Goal: Task Accomplishment & Management: Use online tool/utility

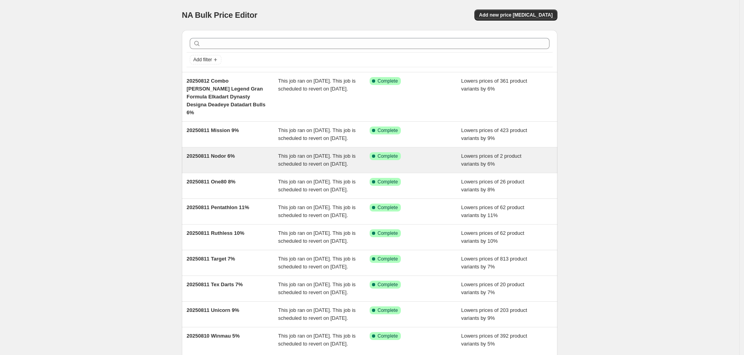
click at [228, 160] on div "20250811 Nodor 6%" at bounding box center [233, 160] width 92 height 16
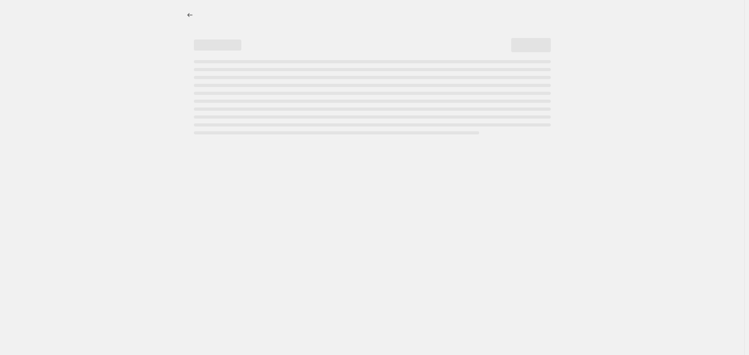
select select "percentage"
select select "no_change"
select select "vendor"
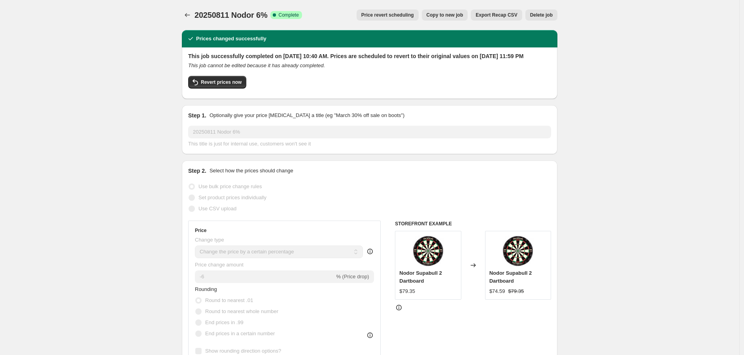
click at [459, 12] on span "Copy to new job" at bounding box center [445, 15] width 37 height 6
select select "percentage"
select select "no_change"
select select "vendor"
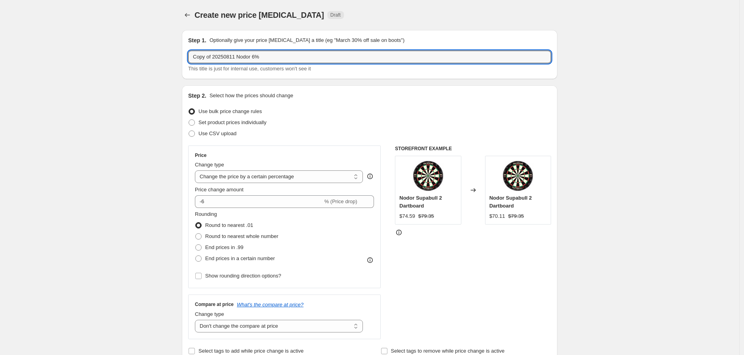
drag, startPoint x: 252, startPoint y: 59, endPoint x: 126, endPoint y: 64, distance: 125.9
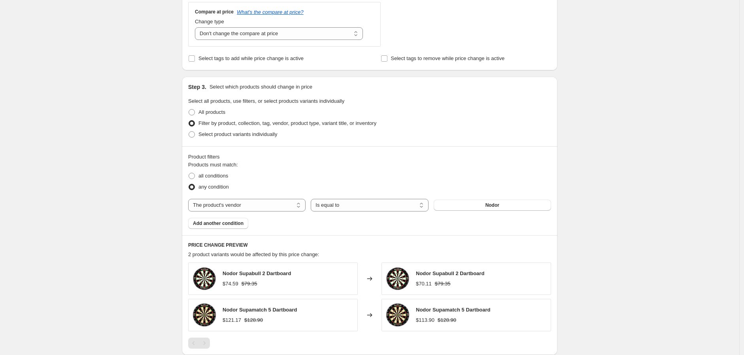
scroll to position [351, 0]
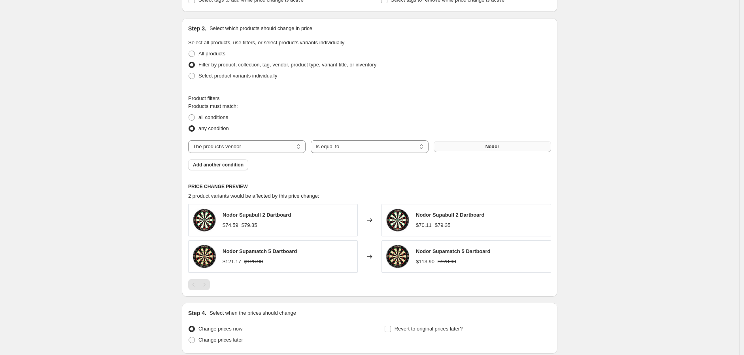
type input "Combo 8 Flight-Airfoil-Airwing-Flight Deck-Fusion-pK-Flex-L-Styl;e - 6%"
click at [490, 146] on span "Nodor" at bounding box center [493, 147] width 14 height 6
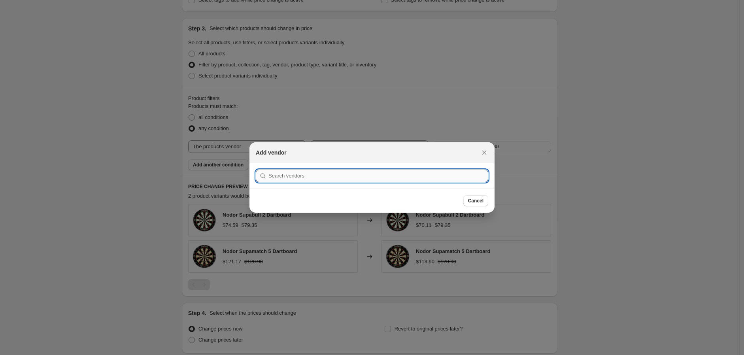
click at [328, 180] on input ":r3v:" at bounding box center [379, 176] width 220 height 13
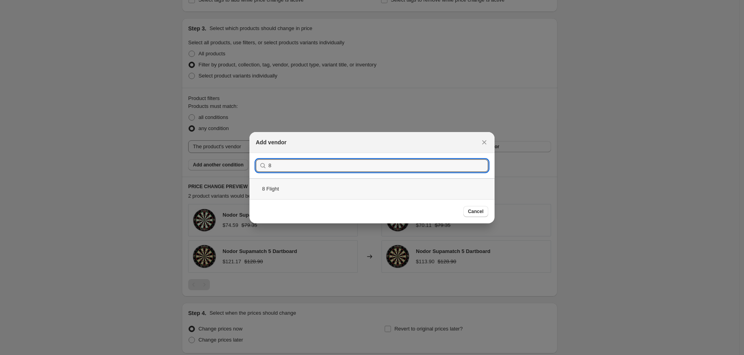
type input "8"
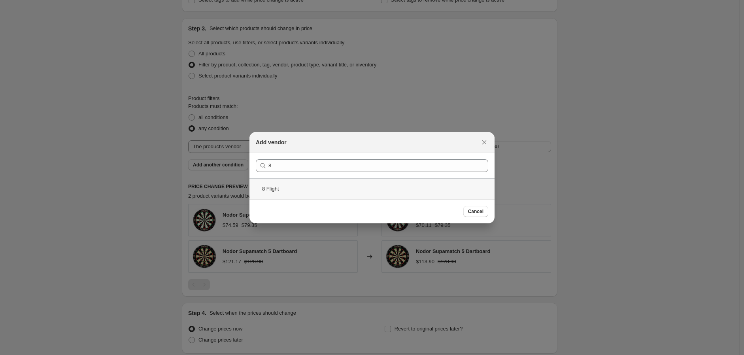
click at [277, 188] on div "8 Flight" at bounding box center [372, 188] width 245 height 21
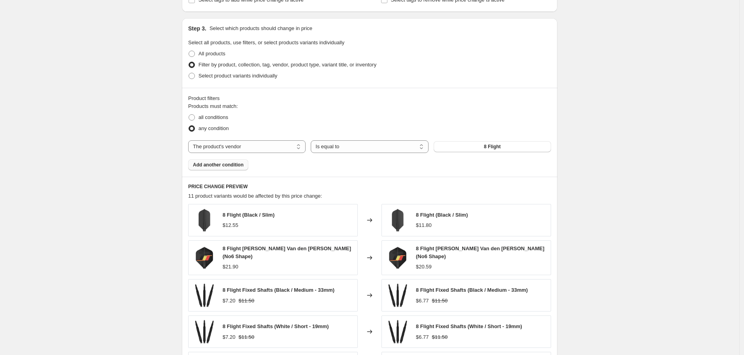
click at [229, 161] on button "Add another condition" at bounding box center [218, 164] width 60 height 11
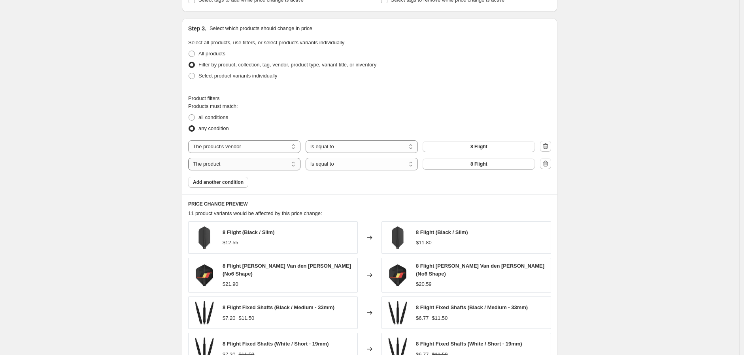
click at [295, 165] on select "The product The product's collection The product's tag The product's vendor The…" at bounding box center [244, 164] width 112 height 13
select select "vendor"
click at [476, 158] on div "The product The product's collection The product's tag The product's vendor The…" at bounding box center [361, 164] width 347 height 13
click at [477, 161] on span "8 Flight" at bounding box center [479, 164] width 17 height 6
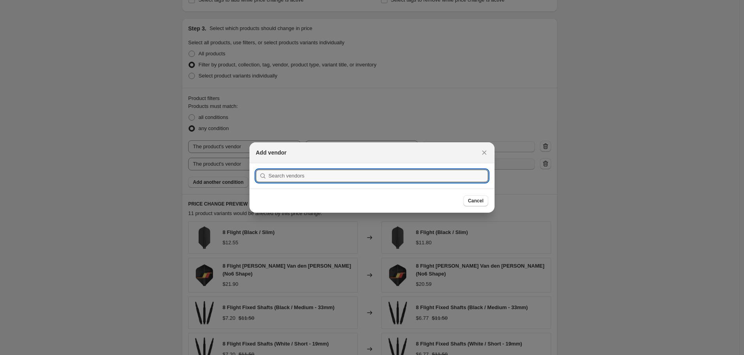
scroll to position [0, 0]
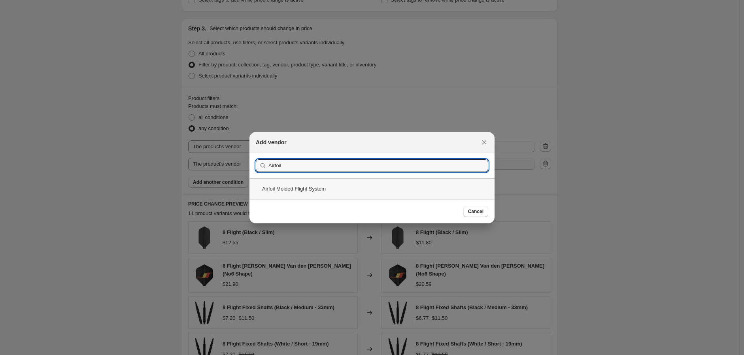
type input "Airfoil"
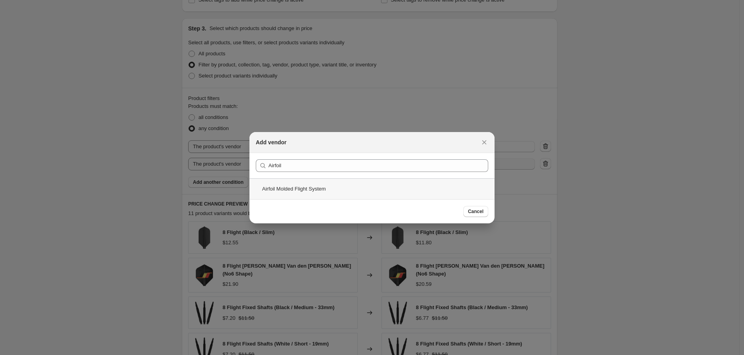
click at [301, 190] on div "Airfoil Molded Flight System" at bounding box center [372, 188] width 245 height 21
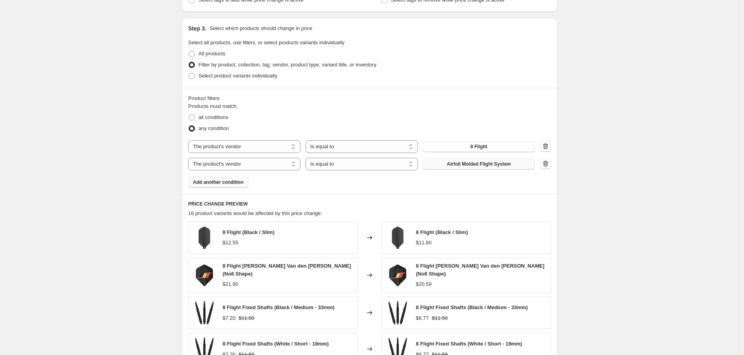
click at [226, 180] on span "Add another condition" at bounding box center [218, 182] width 51 height 6
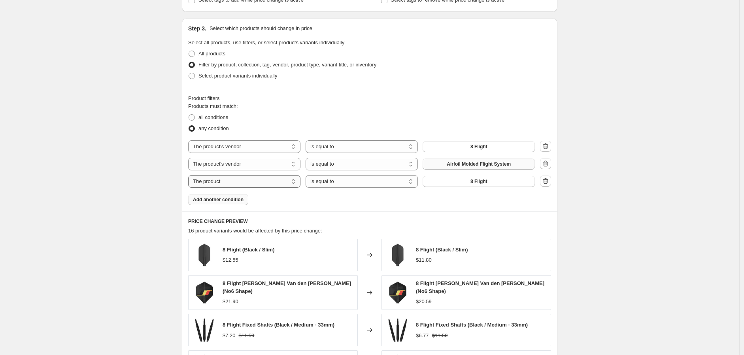
click at [295, 185] on select "The product The product's collection The product's tag The product's vendor The…" at bounding box center [244, 181] width 112 height 13
select select "vendor"
click at [483, 178] on span "8 Flight" at bounding box center [479, 181] width 17 height 6
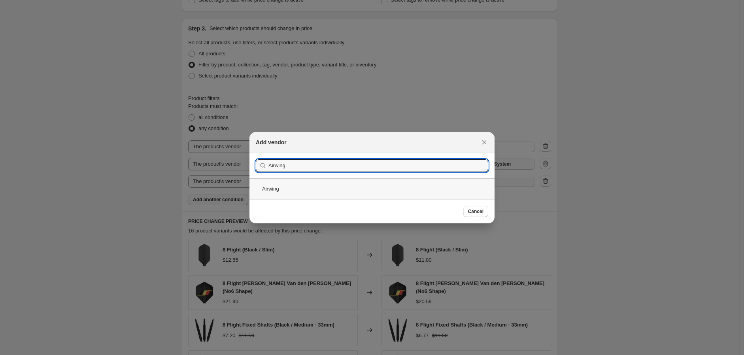
type input "Airwing"
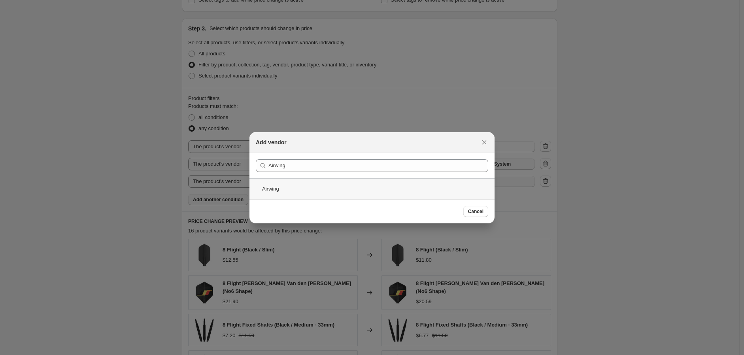
click at [275, 192] on div "Airwing" at bounding box center [372, 188] width 245 height 21
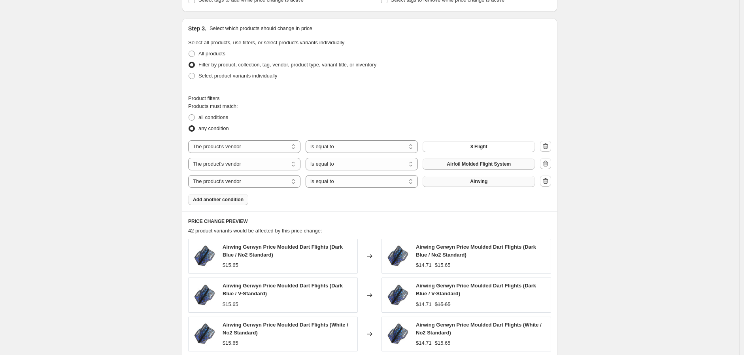
click at [198, 199] on span "Add another condition" at bounding box center [218, 200] width 51 height 6
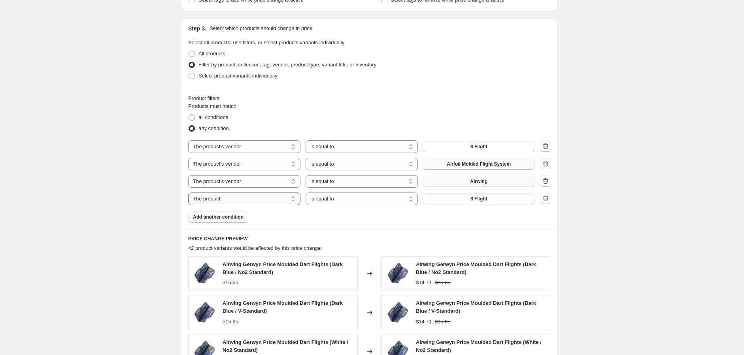
click at [297, 199] on select "The product The product's collection The product's tag The product's vendor The…" at bounding box center [244, 199] width 112 height 13
select select "vendor"
click at [343, 196] on select "Is equal to Is not equal to" at bounding box center [362, 199] width 112 height 13
click at [337, 196] on select "Is equal to Is not equal to" at bounding box center [362, 199] width 112 height 13
click at [469, 199] on button "8 Flight" at bounding box center [479, 198] width 112 height 11
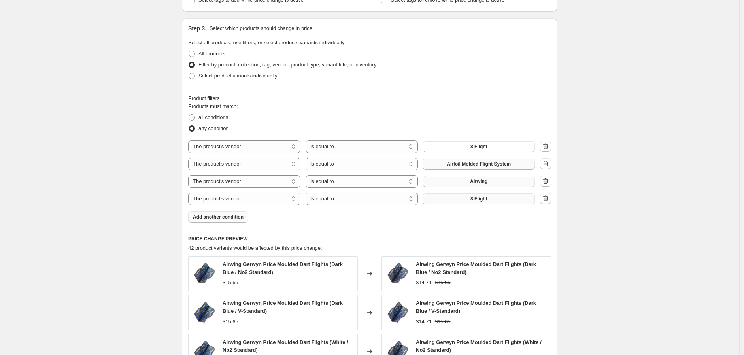
scroll to position [0, 0]
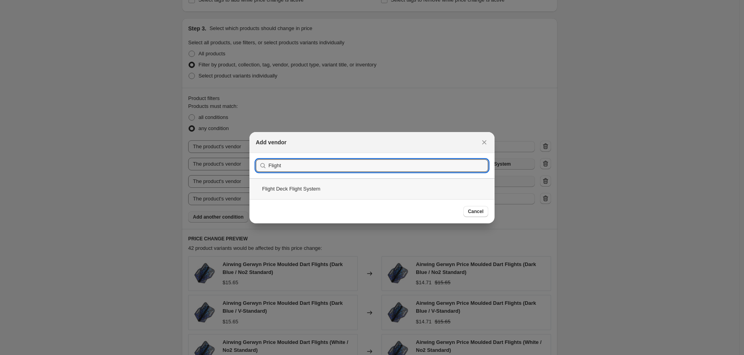
type input "Flight"
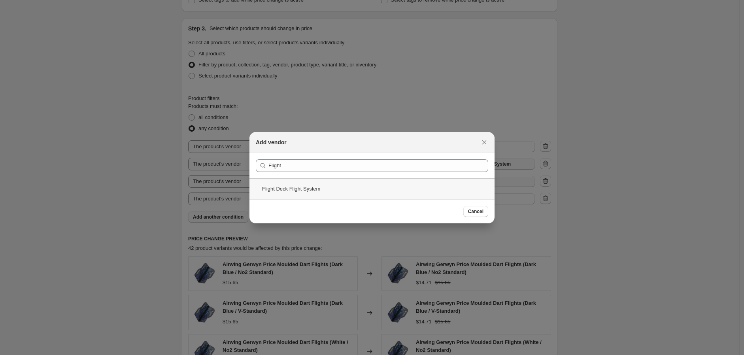
click at [291, 191] on div "Flight Deck Flight System" at bounding box center [372, 188] width 245 height 21
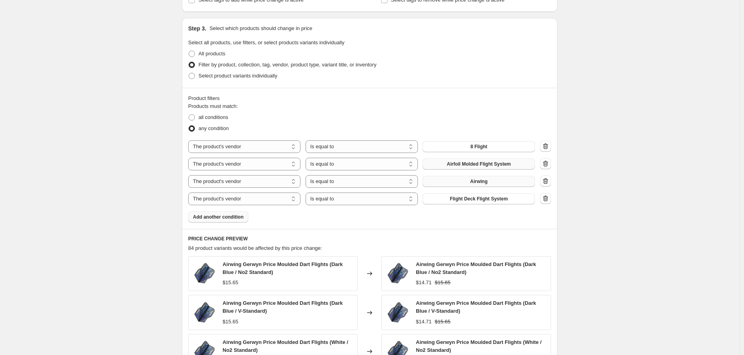
click at [208, 219] on span "Add another condition" at bounding box center [218, 217] width 51 height 6
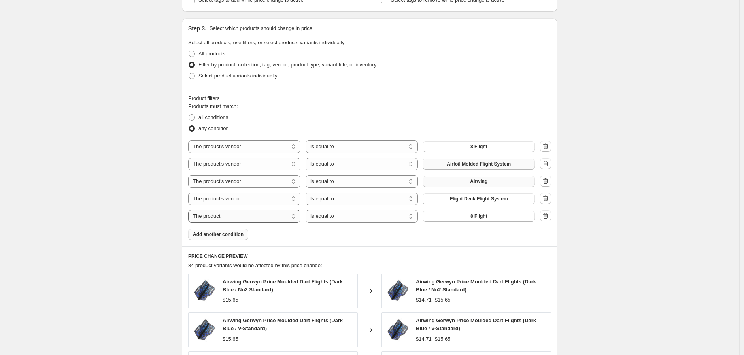
click at [295, 217] on select "The product The product's collection The product's tag The product's vendor The…" at bounding box center [244, 216] width 112 height 13
select select "vendor"
click at [485, 218] on span "8 Flight" at bounding box center [479, 216] width 17 height 6
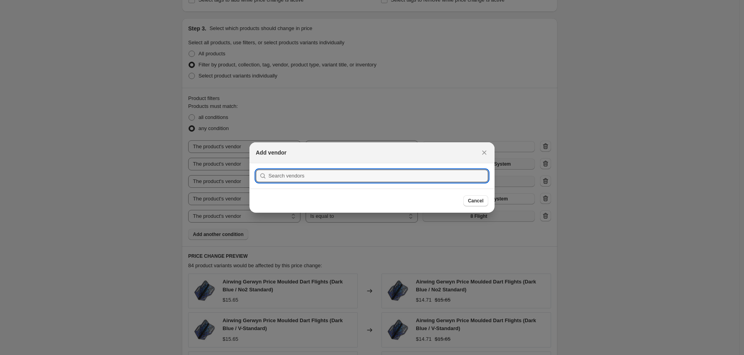
scroll to position [0, 0]
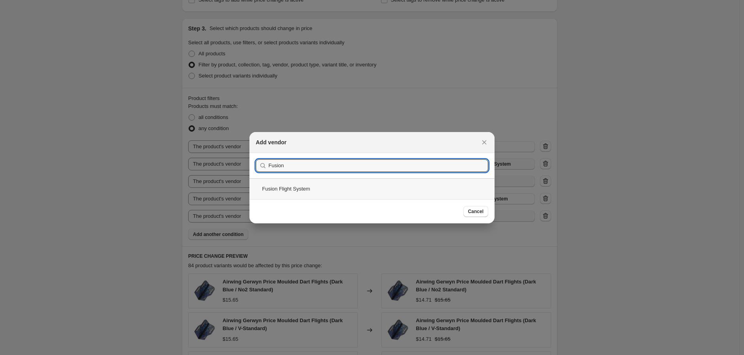
type input "Fusion"
click at [301, 189] on div "Fusion Flight System" at bounding box center [372, 188] width 245 height 21
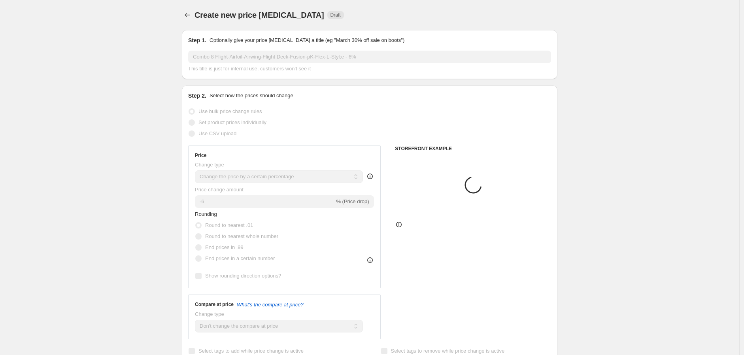
scroll to position [351, 0]
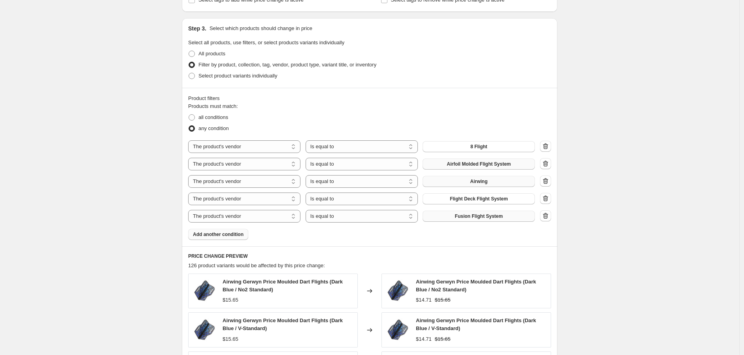
click at [232, 231] on span "Add another condition" at bounding box center [218, 234] width 51 height 6
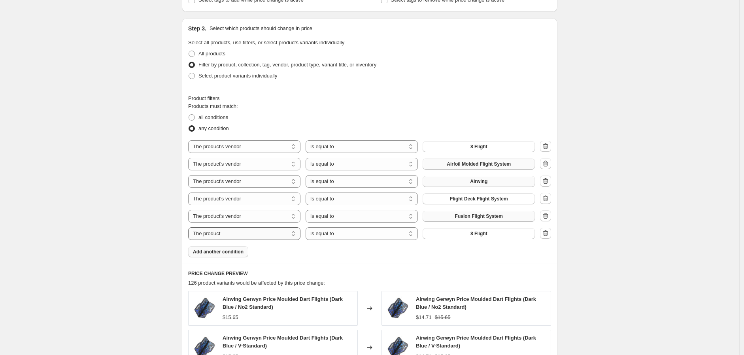
click at [301, 235] on select "The product The product's collection The product's tag The product's vendor The…" at bounding box center [244, 233] width 112 height 13
select select "vendor"
click at [480, 232] on span "8 Flight" at bounding box center [479, 234] width 17 height 6
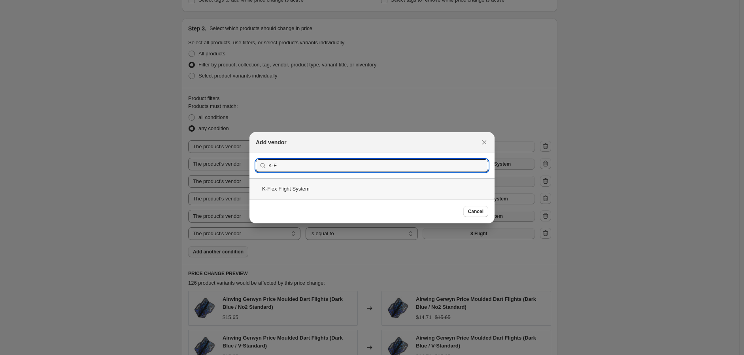
type input "K-F"
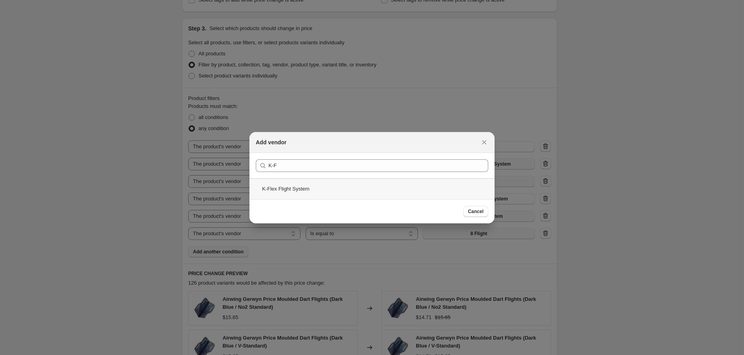
click at [267, 185] on div "K-Flex Flight System" at bounding box center [372, 188] width 245 height 21
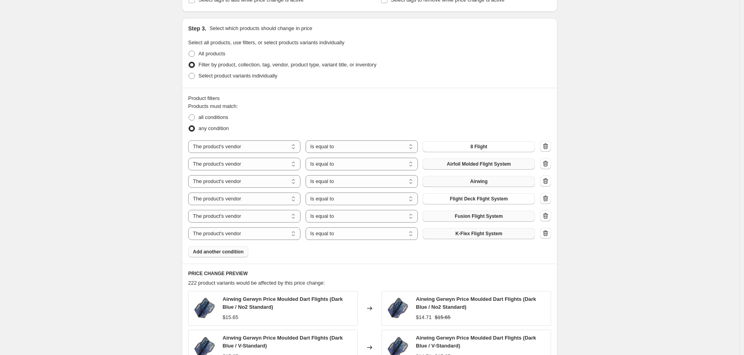
click at [241, 248] on button "Add another condition" at bounding box center [218, 251] width 60 height 11
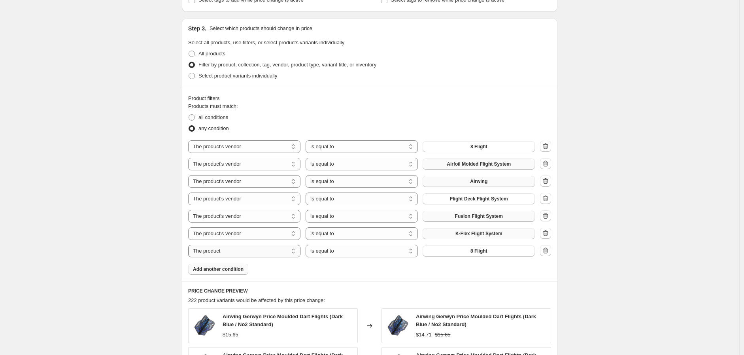
click at [297, 253] on select "The product The product's collection The product's tag The product's vendor The…" at bounding box center [244, 251] width 112 height 13
select select "vendor"
click at [477, 250] on span "8 Flight" at bounding box center [479, 251] width 17 height 6
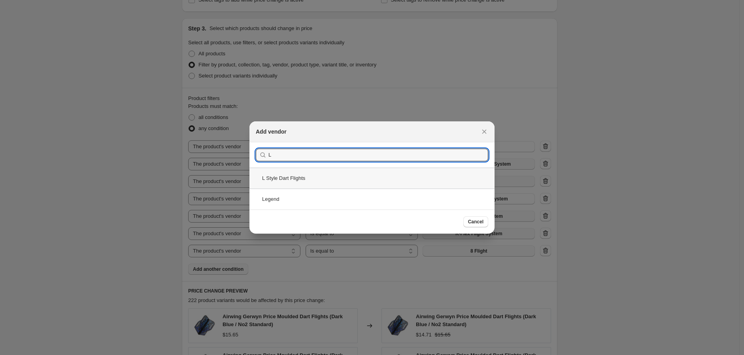
type input "L"
click at [280, 181] on div "L Style Dart Flights" at bounding box center [372, 178] width 245 height 21
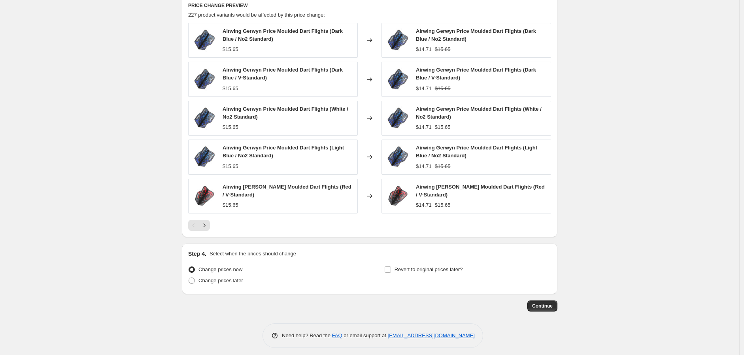
scroll to position [642, 0]
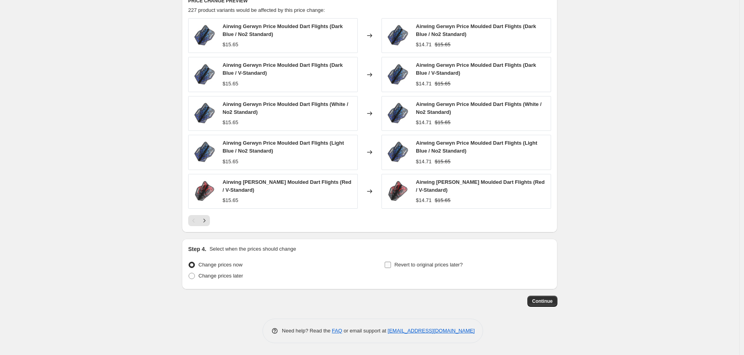
click at [390, 265] on input "Revert to original prices later?" at bounding box center [388, 265] width 6 height 6
checkbox input "true"
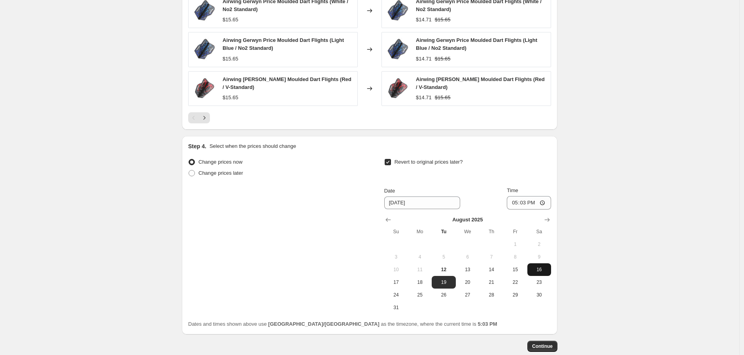
scroll to position [774, 0]
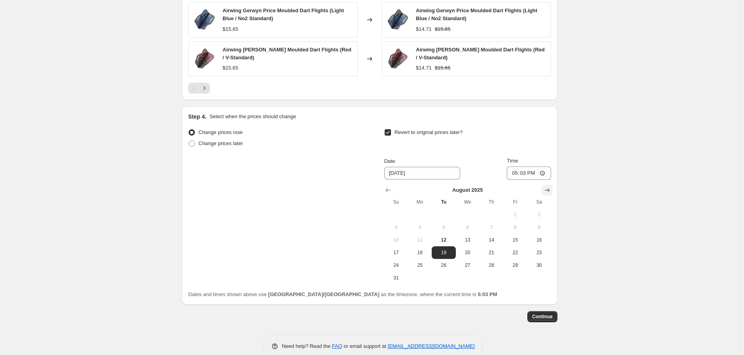
click at [549, 188] on icon "Show next month, September 2025" at bounding box center [547, 190] width 8 height 8
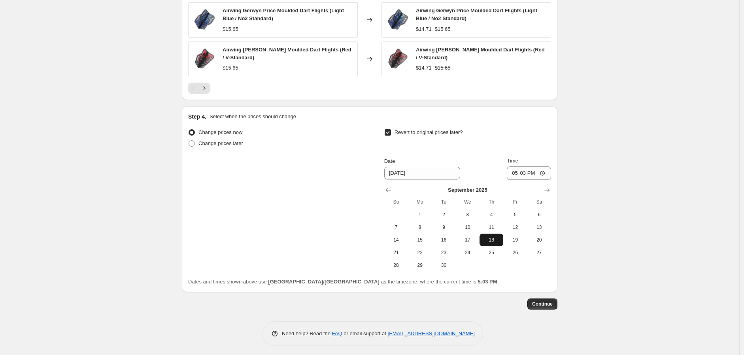
click at [497, 242] on span "18" at bounding box center [491, 240] width 17 height 6
type input "[DATE]"
click at [516, 178] on input "17:03" at bounding box center [529, 173] width 44 height 13
click at [546, 172] on input "17:03" at bounding box center [529, 173] width 44 height 13
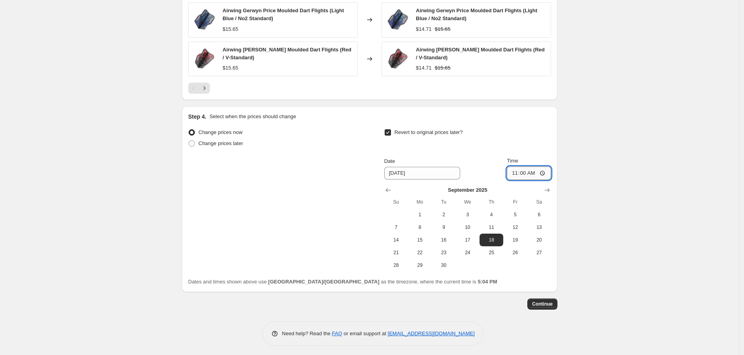
click at [544, 172] on input "11:00" at bounding box center [529, 173] width 44 height 13
type input "23:59"
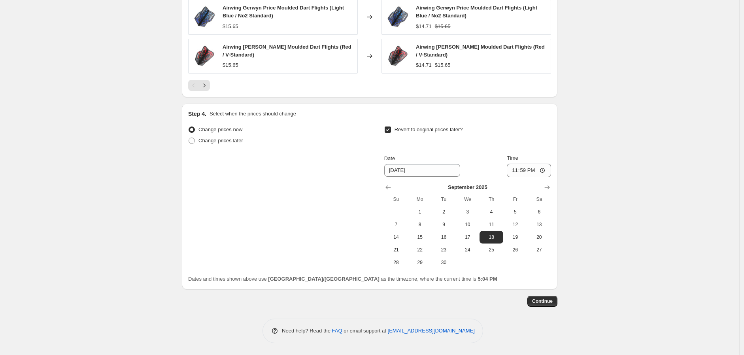
scroll to position [777, 0]
click at [543, 301] on span "Continue" at bounding box center [542, 301] width 21 height 6
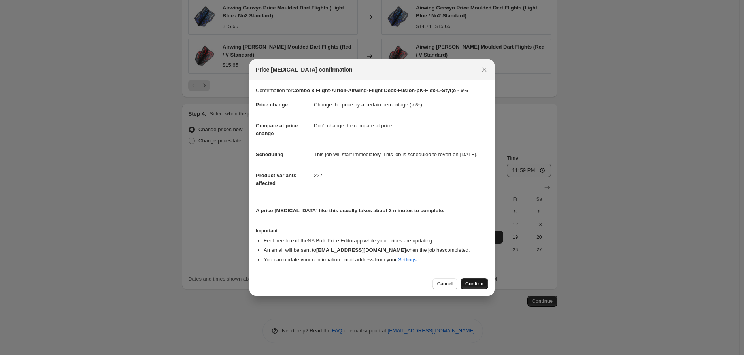
click at [477, 287] on span "Confirm" at bounding box center [475, 284] width 18 height 6
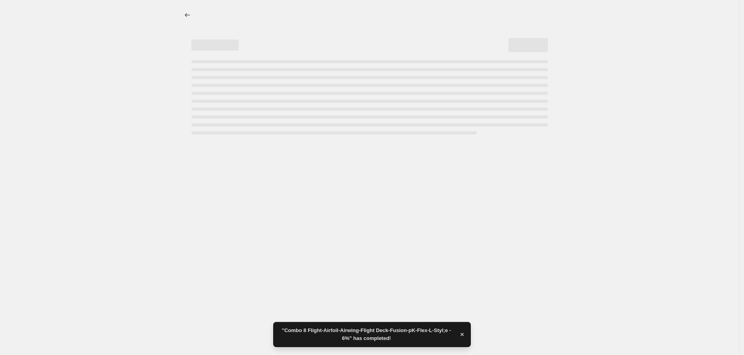
select select "percentage"
select select "no_change"
select select "vendor"
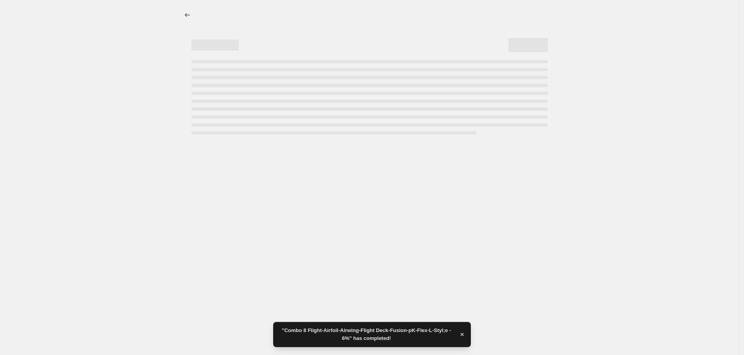
select select "vendor"
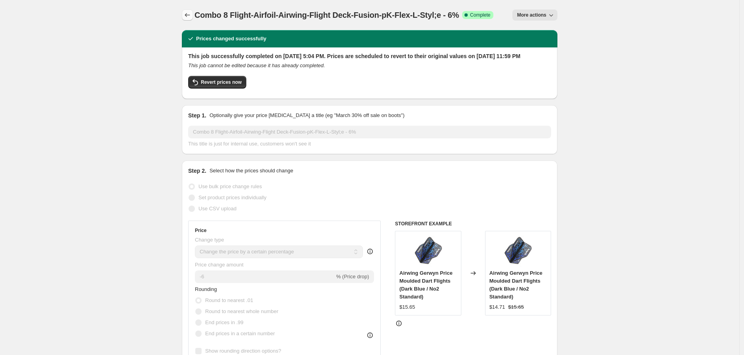
click at [186, 17] on icon "Price change jobs" at bounding box center [188, 15] width 8 height 8
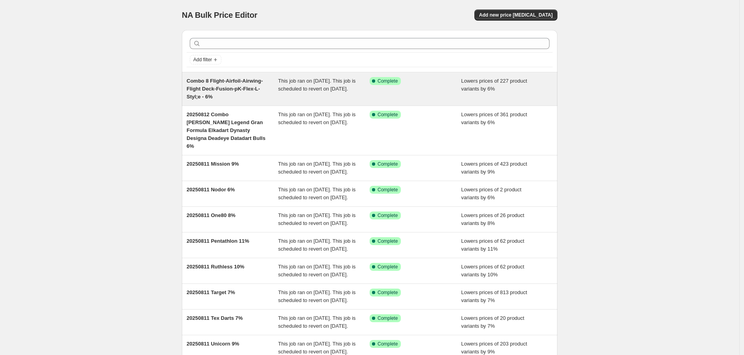
click at [310, 85] on div "This job ran on [DATE]. This job is scheduled to revert on [DATE]." at bounding box center [324, 89] width 92 height 24
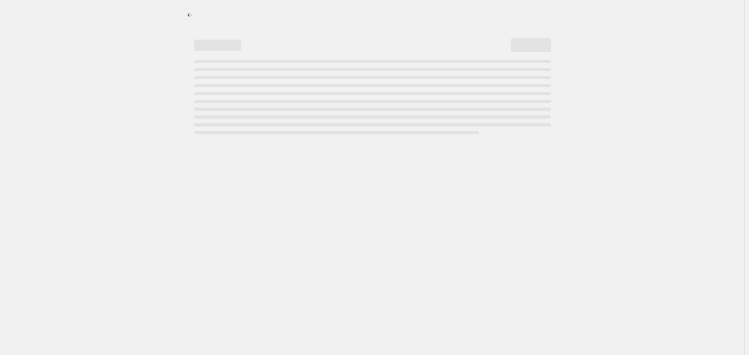
select select "percentage"
select select "no_change"
select select "vendor"
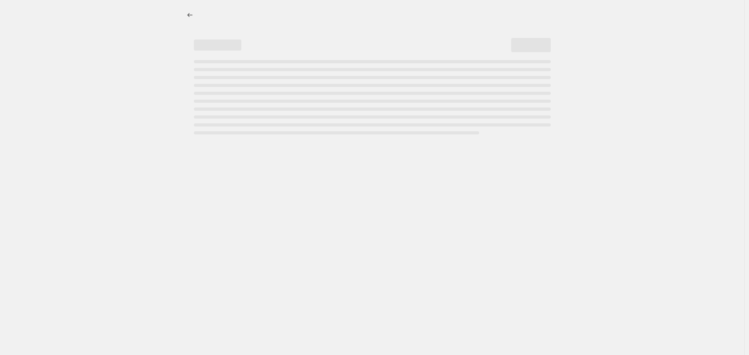
select select "vendor"
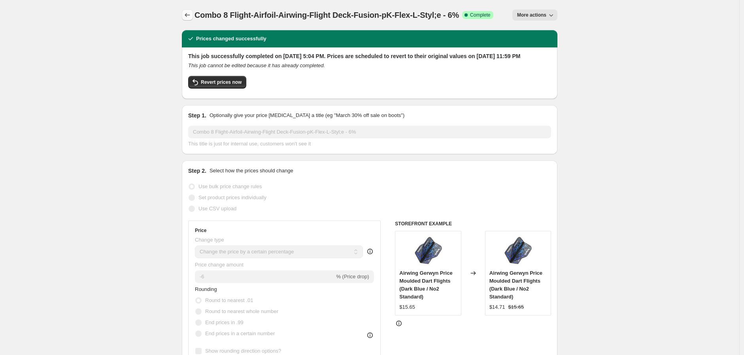
click at [188, 13] on icon "Price change jobs" at bounding box center [188, 15] width 8 height 8
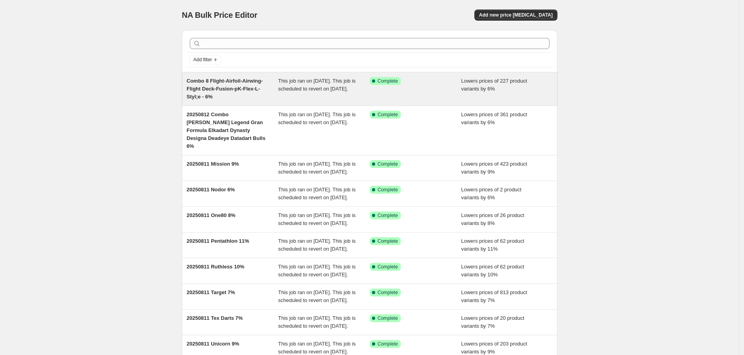
click at [309, 79] on span "This job ran on [DATE]. This job is scheduled to revert on [DATE]." at bounding box center [317, 85] width 78 height 14
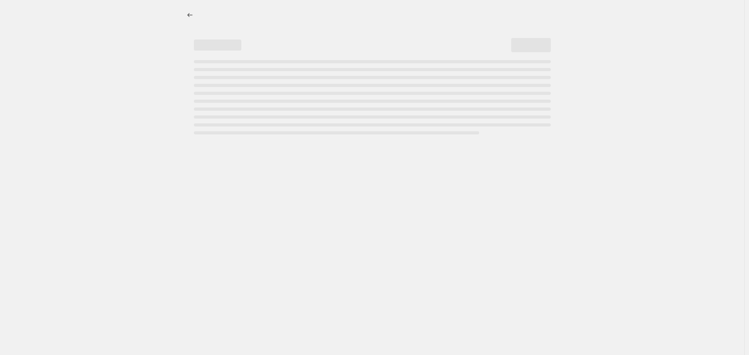
select select "percentage"
select select "no_change"
select select "vendor"
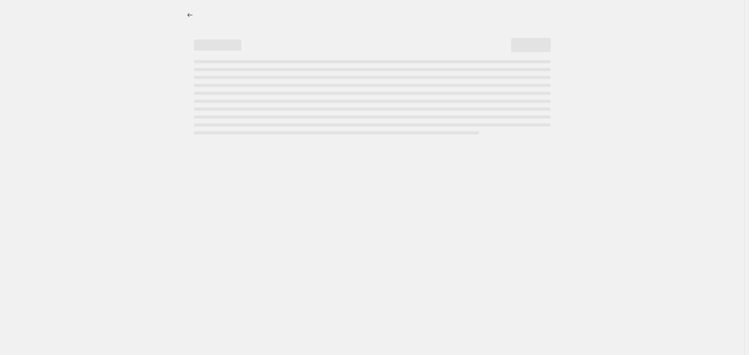
select select "vendor"
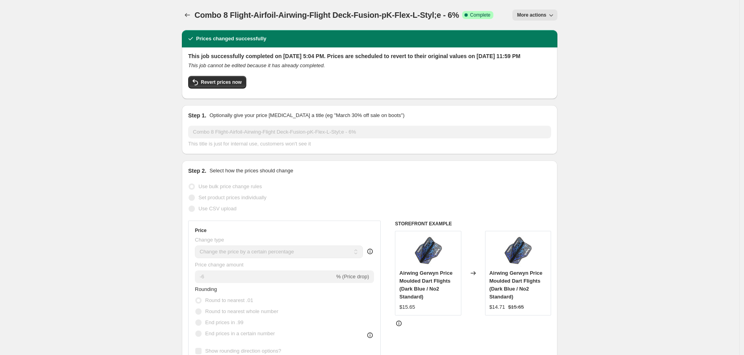
click at [555, 14] on icon "button" at bounding box center [551, 15] width 8 height 8
click at [533, 45] on span "Copy to new job" at bounding box center [539, 45] width 37 height 6
select select "percentage"
select select "no_change"
select select "vendor"
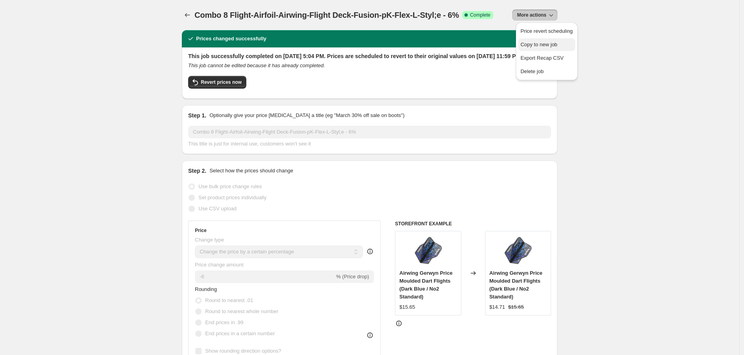
select select "vendor"
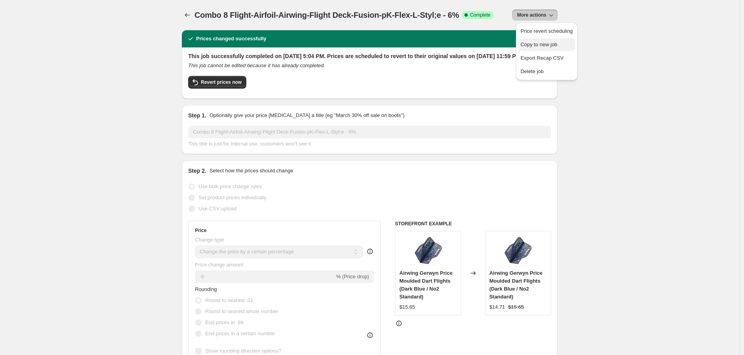
select select "vendor"
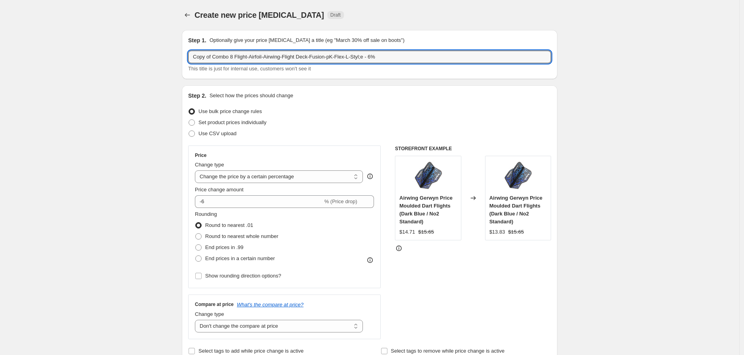
drag, startPoint x: 365, startPoint y: 58, endPoint x: 27, endPoint y: 107, distance: 342.1
click at [191, 57] on input "Winmau Fusion - 6%" at bounding box center [369, 57] width 363 height 13
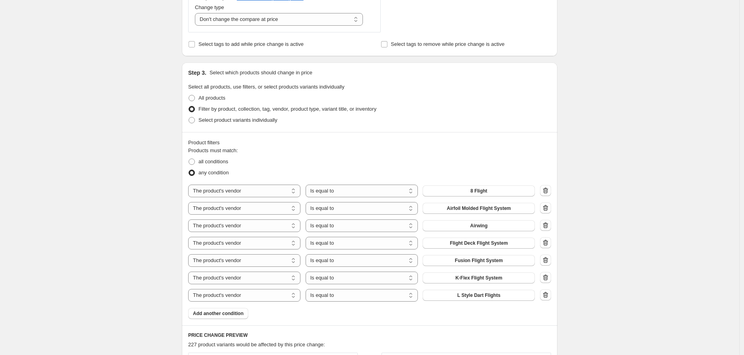
scroll to position [307, 0]
type input "20250812Winmau Fusion - 6%"
click at [546, 293] on icon "button" at bounding box center [546, 295] width 8 height 8
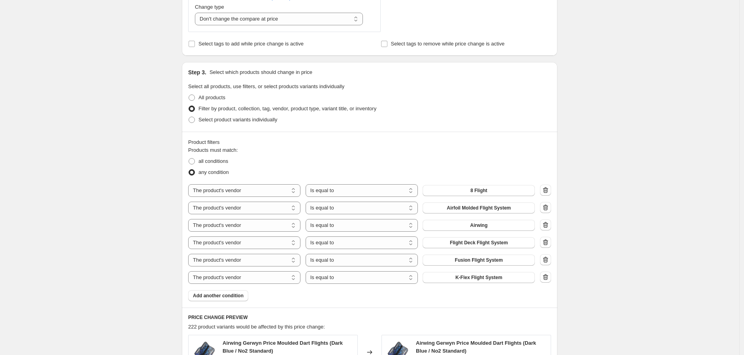
click at [546, 276] on icon "button" at bounding box center [545, 277] width 5 height 6
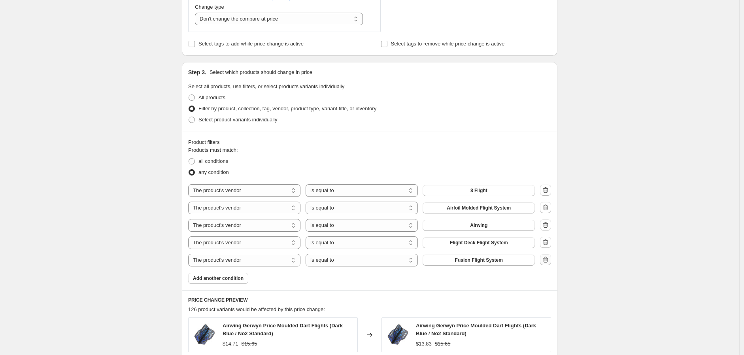
click at [547, 261] on icon "button" at bounding box center [546, 260] width 8 height 8
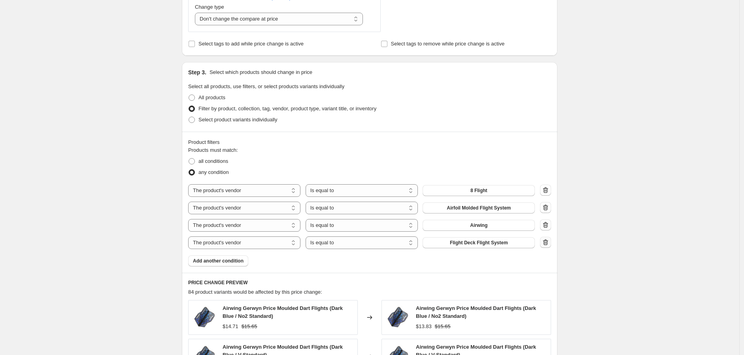
click at [548, 243] on icon "button" at bounding box center [546, 243] width 8 height 8
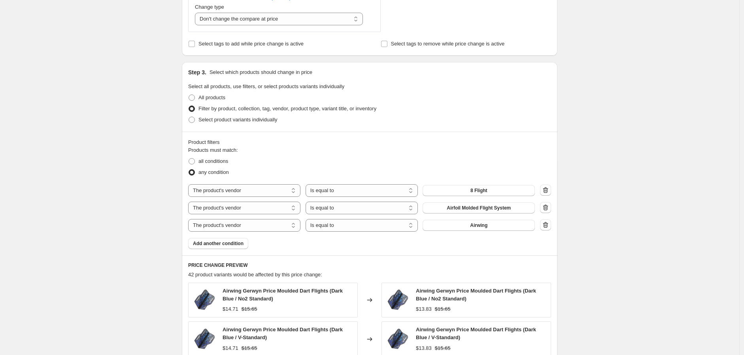
click at [549, 224] on icon "button" at bounding box center [545, 225] width 5 height 6
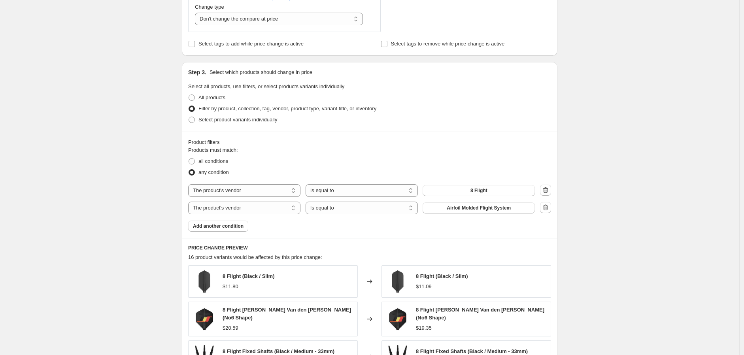
click at [547, 209] on icon "button" at bounding box center [546, 208] width 8 height 8
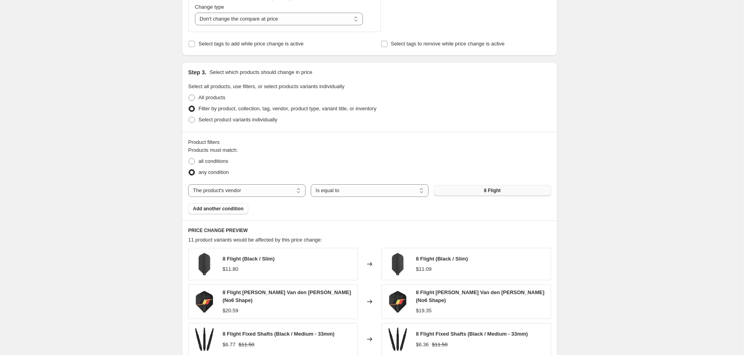
click at [485, 189] on button "8 Flight" at bounding box center [492, 190] width 117 height 11
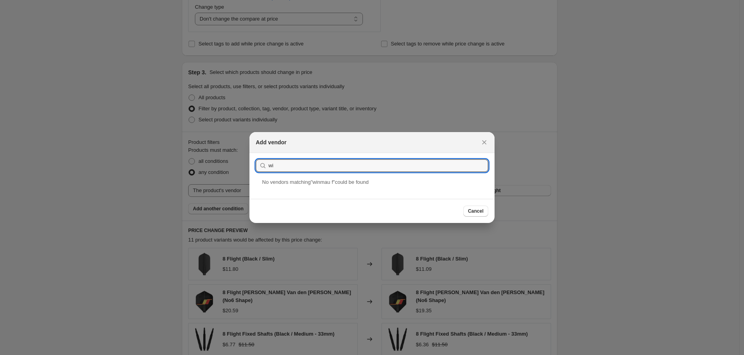
type input "w"
type input "Fusion"
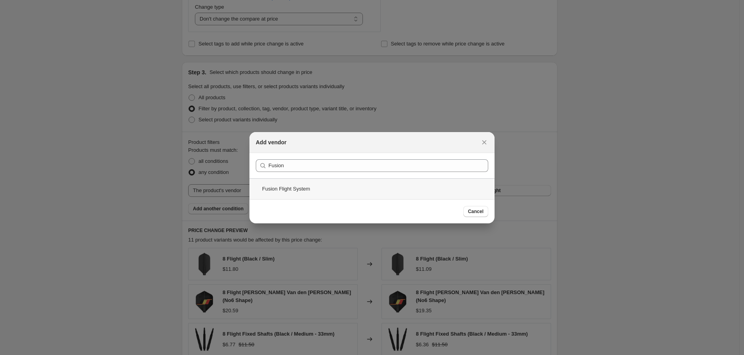
click at [289, 190] on div "Fusion Flight System" at bounding box center [372, 188] width 245 height 21
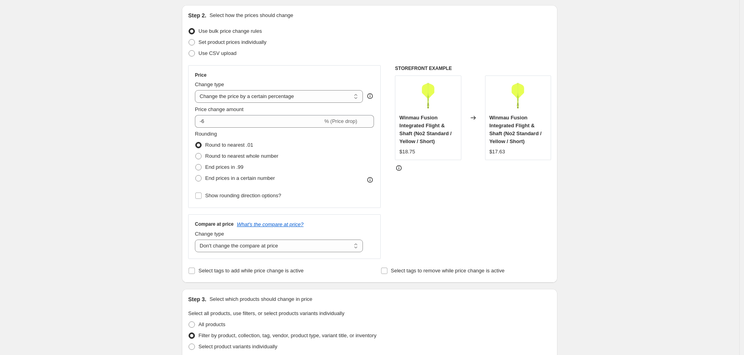
scroll to position [0, 0]
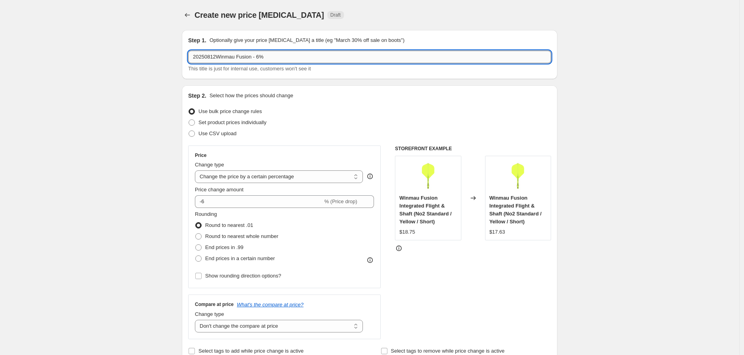
click at [217, 56] on input "20250812Winmau Fusion - 6%" at bounding box center [369, 57] width 363 height 13
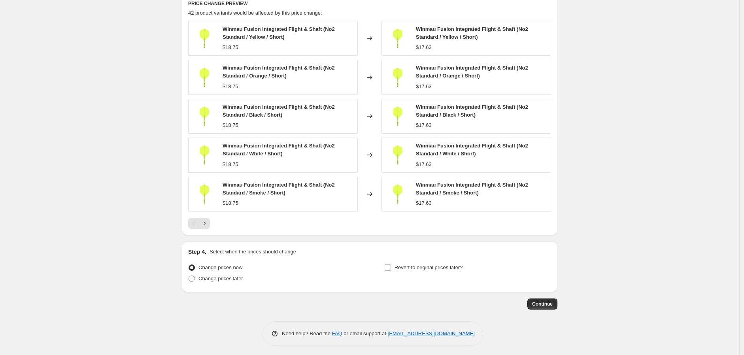
scroll to position [538, 0]
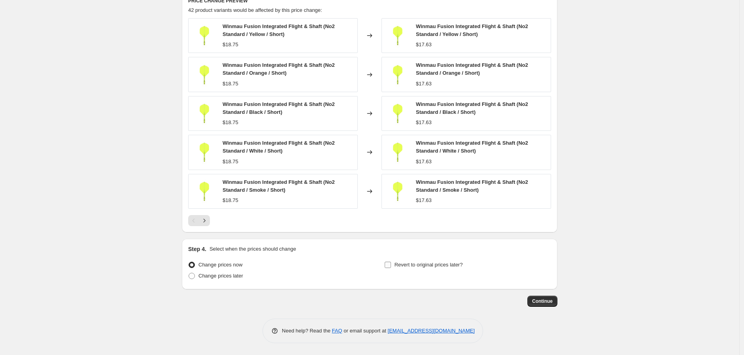
type input "20250812 Winmau Fusion - 6%"
click at [391, 264] on input "Revert to original prices later?" at bounding box center [388, 265] width 6 height 6
checkbox input "true"
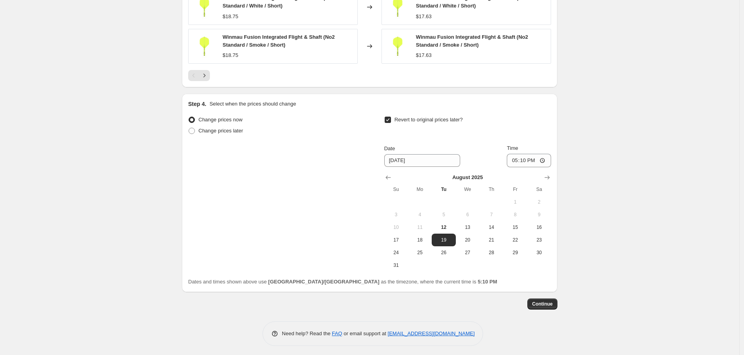
scroll to position [686, 0]
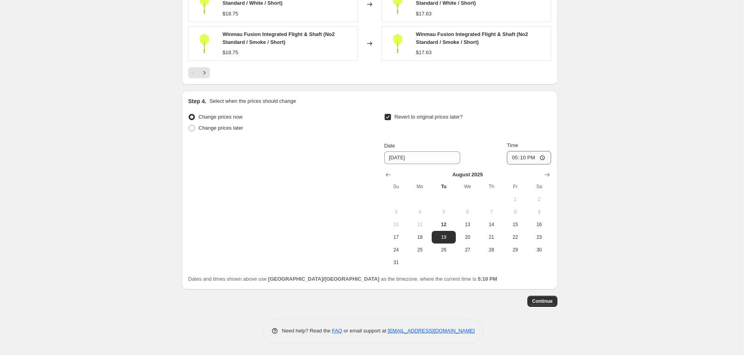
click at [548, 170] on button "Show next month, September 2025" at bounding box center [547, 174] width 11 height 11
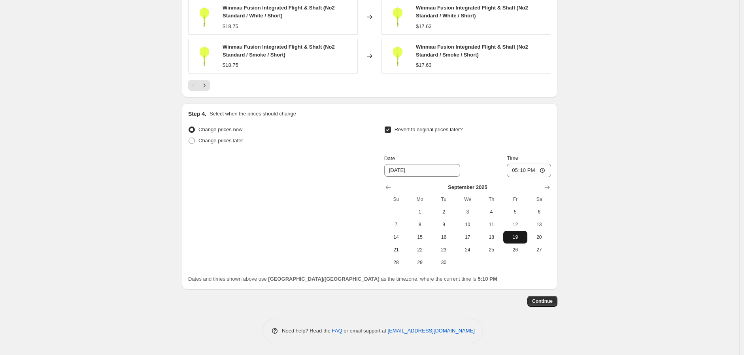
click at [517, 237] on span "19" at bounding box center [515, 237] width 17 height 6
type input "[DATE]"
click at [546, 169] on input "17:10" at bounding box center [529, 170] width 44 height 13
type input "23:59"
click at [546, 298] on button "Continue" at bounding box center [543, 301] width 30 height 11
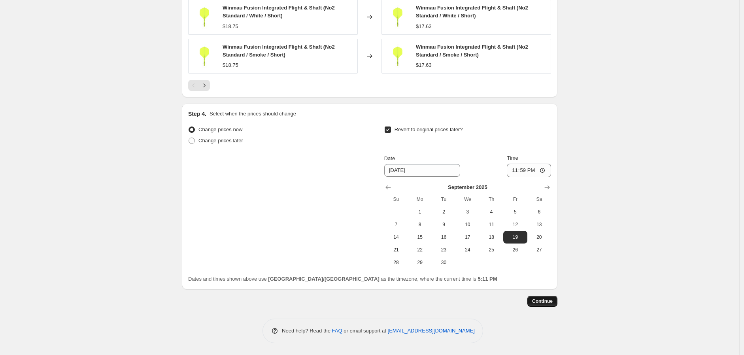
scroll to position [0, 0]
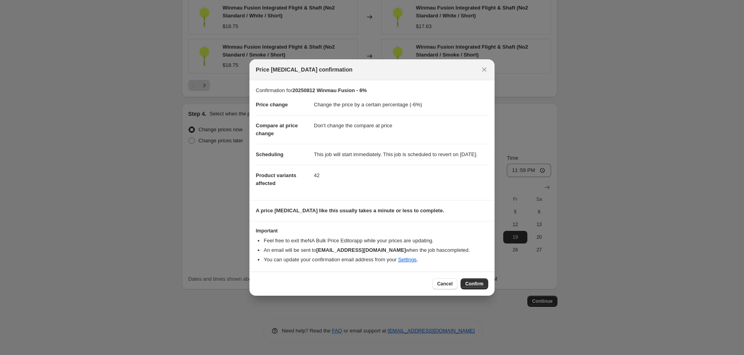
click at [471, 286] on span "Confirm" at bounding box center [475, 284] width 18 height 6
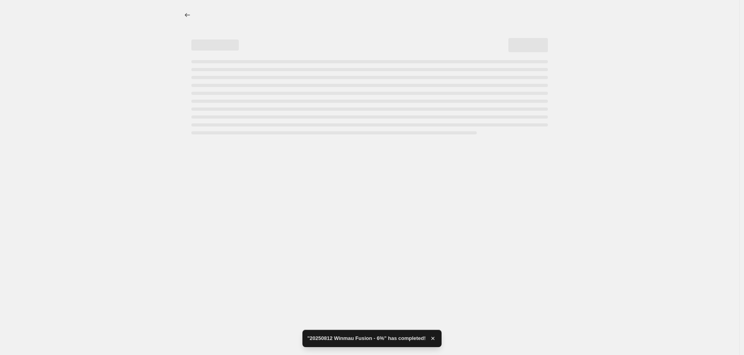
select select "percentage"
select select "no_change"
select select "vendor"
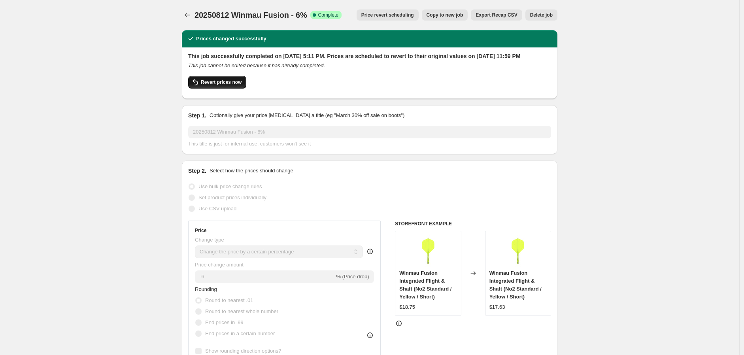
click at [218, 85] on span "Revert prices now" at bounding box center [221, 82] width 41 height 6
checkbox input "false"
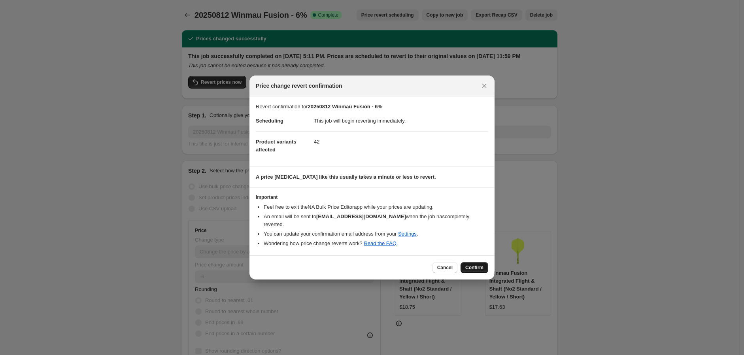
click at [469, 265] on span "Confirm" at bounding box center [475, 268] width 18 height 6
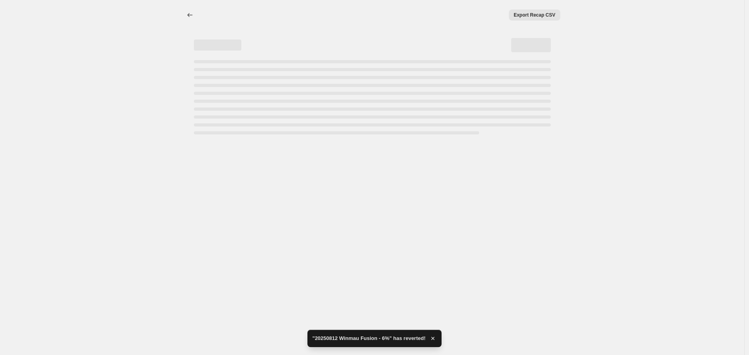
select select "percentage"
select select "no_change"
select select "vendor"
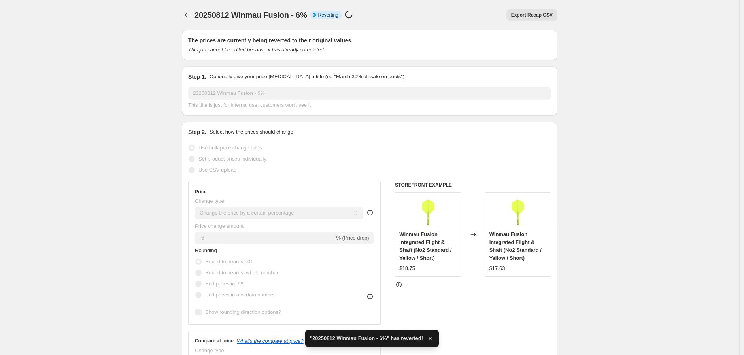
checkbox input "true"
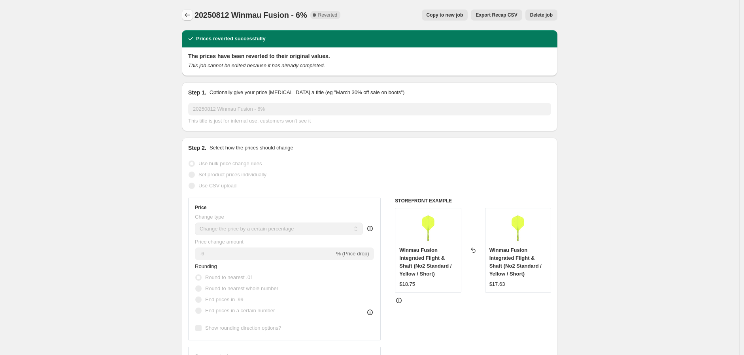
click at [188, 10] on button "Price change jobs" at bounding box center [187, 14] width 11 height 11
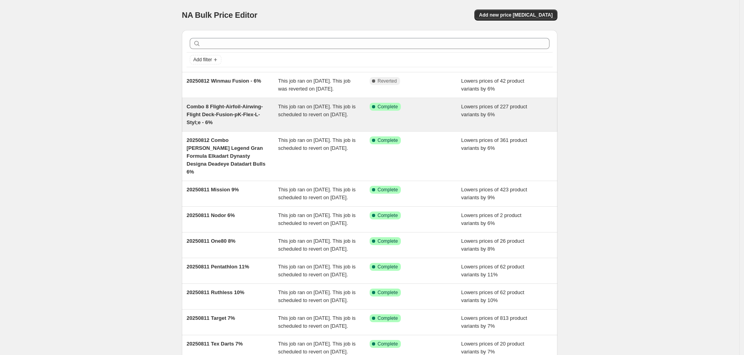
click at [215, 120] on span "Combo 8 Flight-Airfoil-Airwing-Flight Deck-Fusion-pK-Flex-L-Styl;e - 6%" at bounding box center [225, 115] width 76 height 22
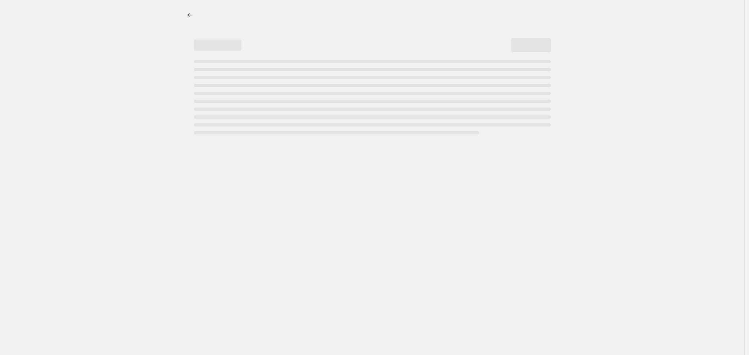
select select "percentage"
select select "no_change"
select select "vendor"
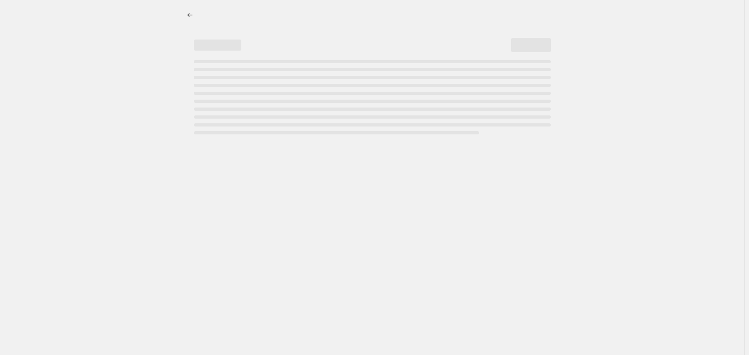
select select "vendor"
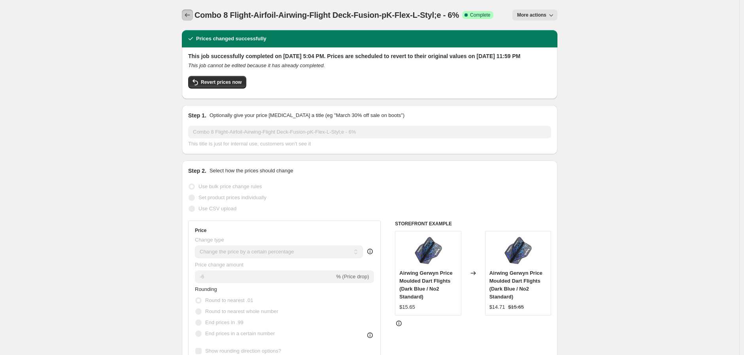
click at [186, 12] on icon "Price change jobs" at bounding box center [188, 15] width 8 height 8
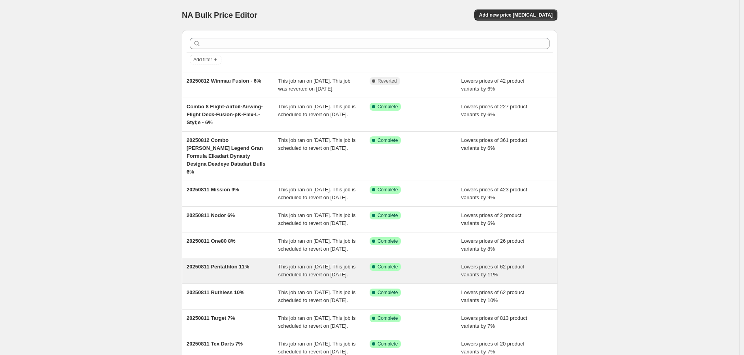
click at [485, 278] on span "Lowers prices of 62 product variants by 11%" at bounding box center [493, 271] width 63 height 14
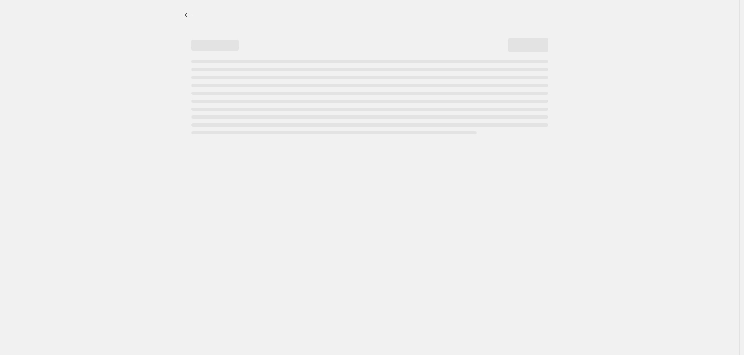
select select "percentage"
select select "no_change"
select select "vendor"
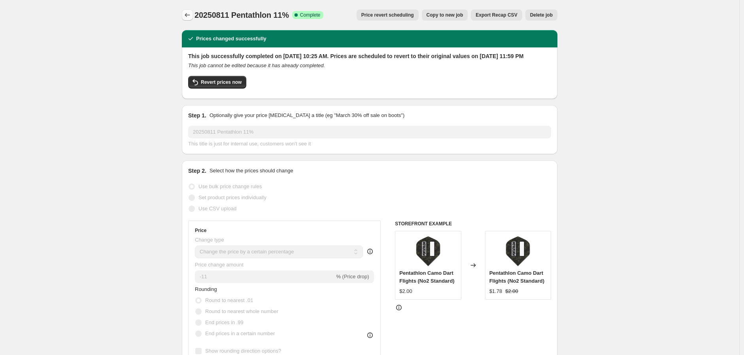
click at [188, 14] on icon "Price change jobs" at bounding box center [188, 15] width 8 height 8
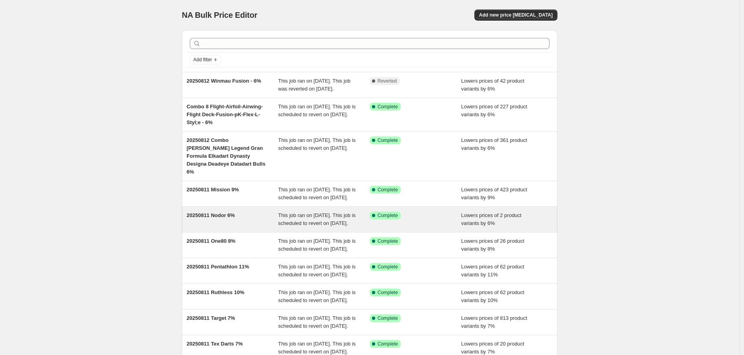
click at [226, 219] on div "20250811 Nodor 6% This job ran on [DATE]. This job is scheduled to revert on [D…" at bounding box center [370, 219] width 376 height 25
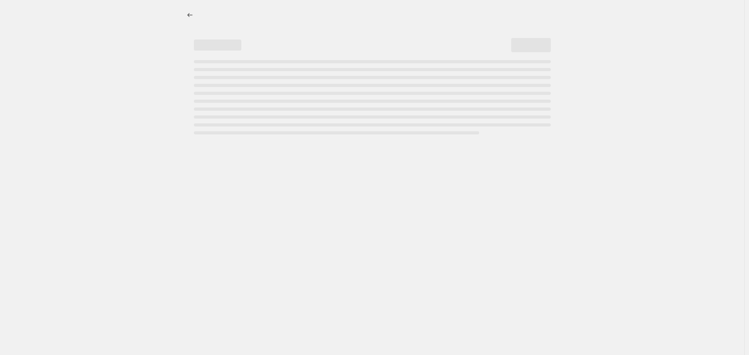
select select "percentage"
select select "no_change"
select select "vendor"
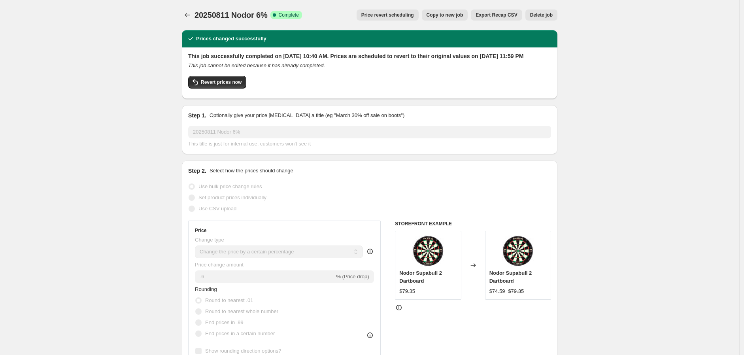
click at [449, 12] on span "Copy to new job" at bounding box center [445, 15] width 37 height 6
select select "percentage"
select select "no_change"
select select "vendor"
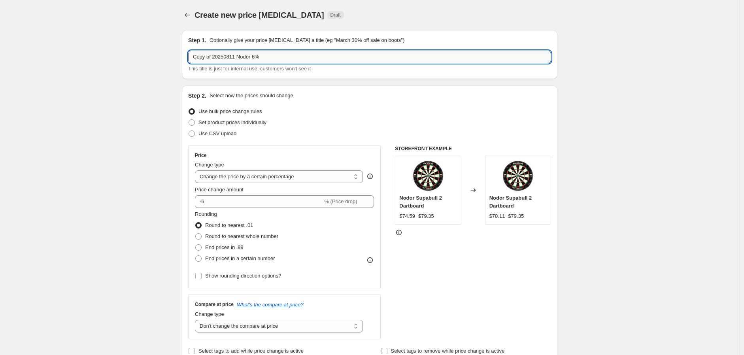
click at [253, 56] on input "Copy of 20250811 Nodor 6%" at bounding box center [369, 57] width 363 height 13
click at [250, 59] on input "Copy of 20250811 Nodor 6%" at bounding box center [369, 57] width 363 height 13
drag, startPoint x: 253, startPoint y: 57, endPoint x: 60, endPoint y: 85, distance: 195.2
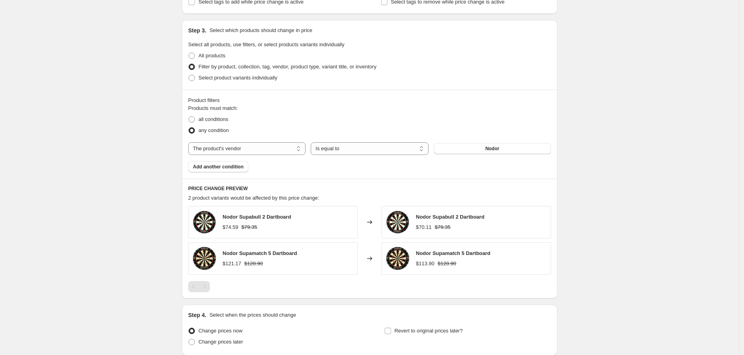
scroll to position [416, 0]
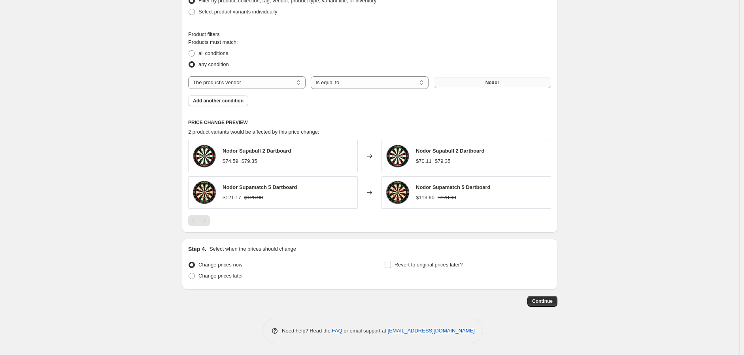
type input "20250812 Fusion Flights 6%"
click at [492, 80] on span "Nodor" at bounding box center [493, 83] width 14 height 6
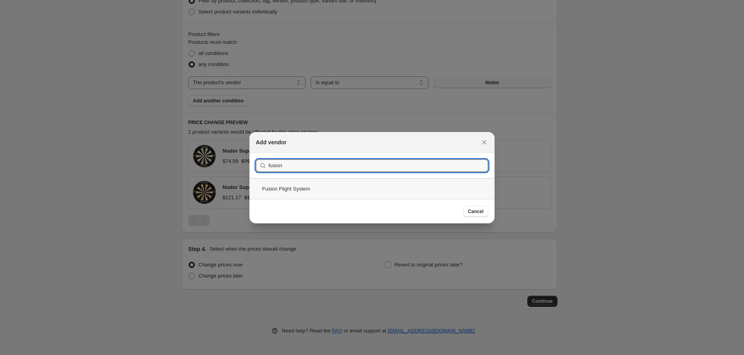
type input "fusion"
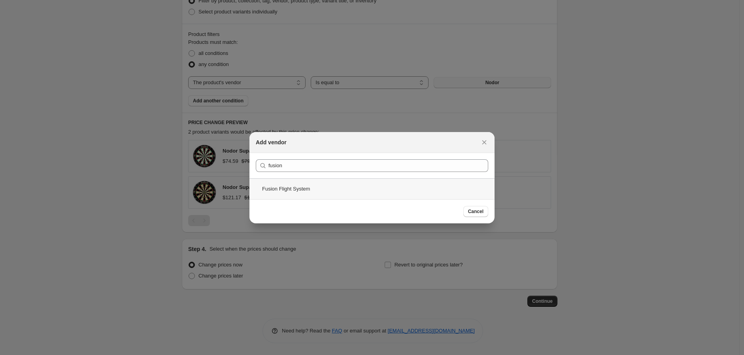
click at [269, 187] on div "Fusion Flight System" at bounding box center [372, 188] width 245 height 21
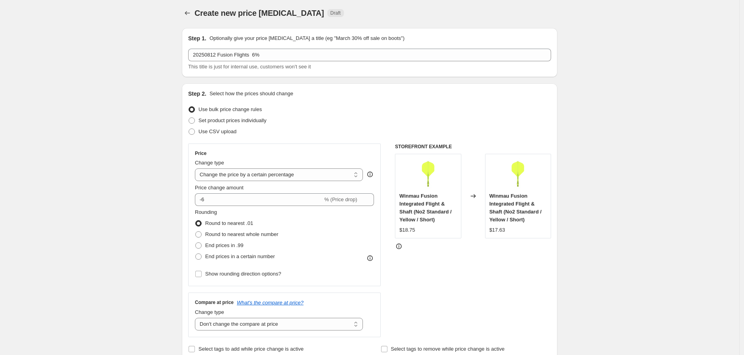
scroll to position [0, 0]
click at [187, 12] on icon "Price change jobs" at bounding box center [188, 15] width 8 height 8
